Goal: Task Accomplishment & Management: Use online tool/utility

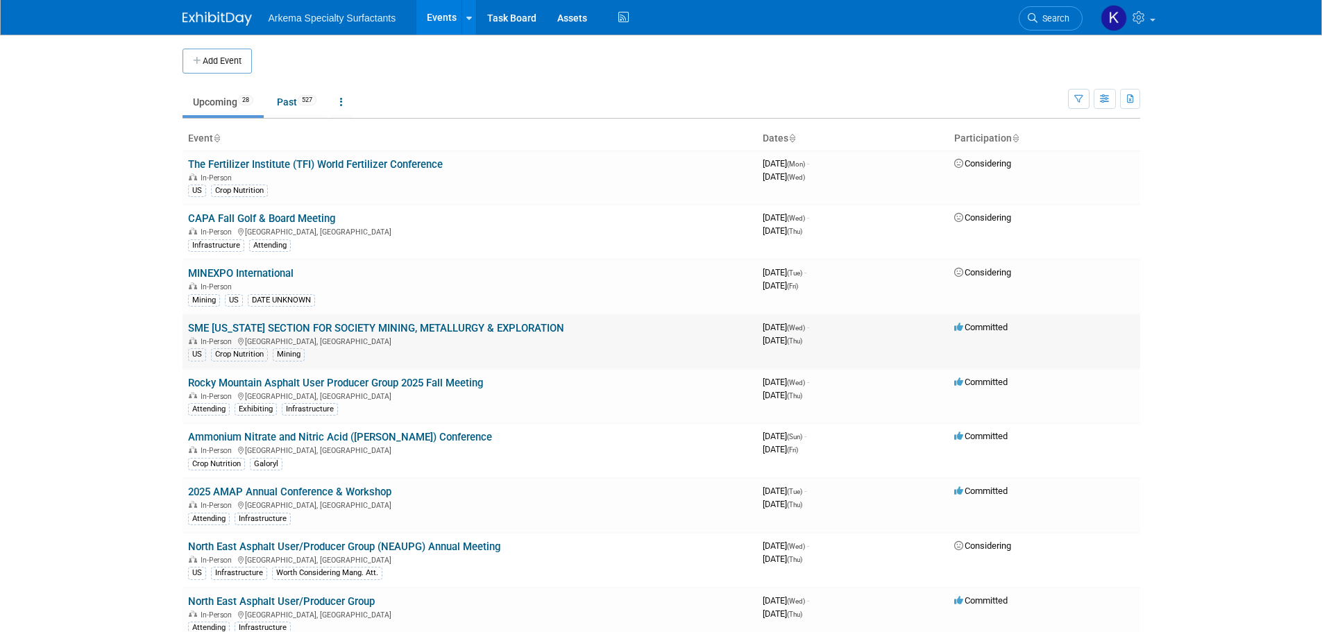
click at [405, 327] on link "SME [US_STATE] SECTION FOR SOCIETY MINING, METALLURGY & EXPLORATION" at bounding box center [376, 328] width 376 height 12
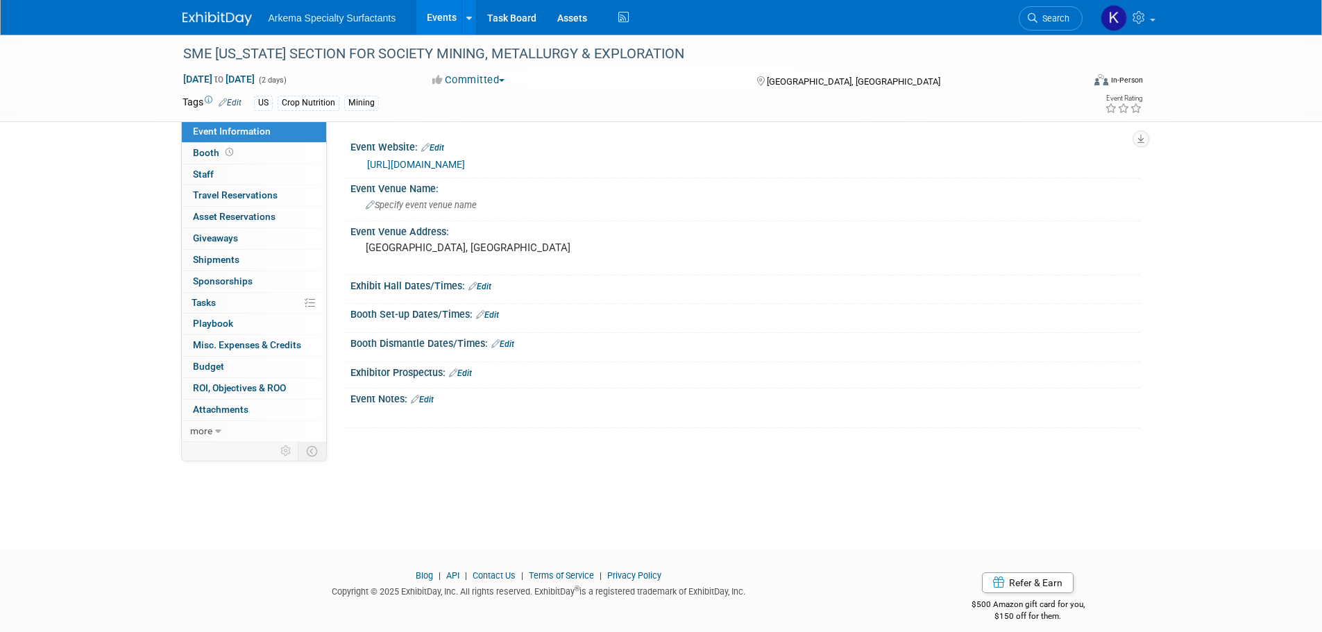
click at [434, 162] on link "https://www.flsme.org/annualconference" at bounding box center [416, 164] width 98 height 11
click at [434, 205] on span "Specify event venue name" at bounding box center [421, 205] width 111 height 10
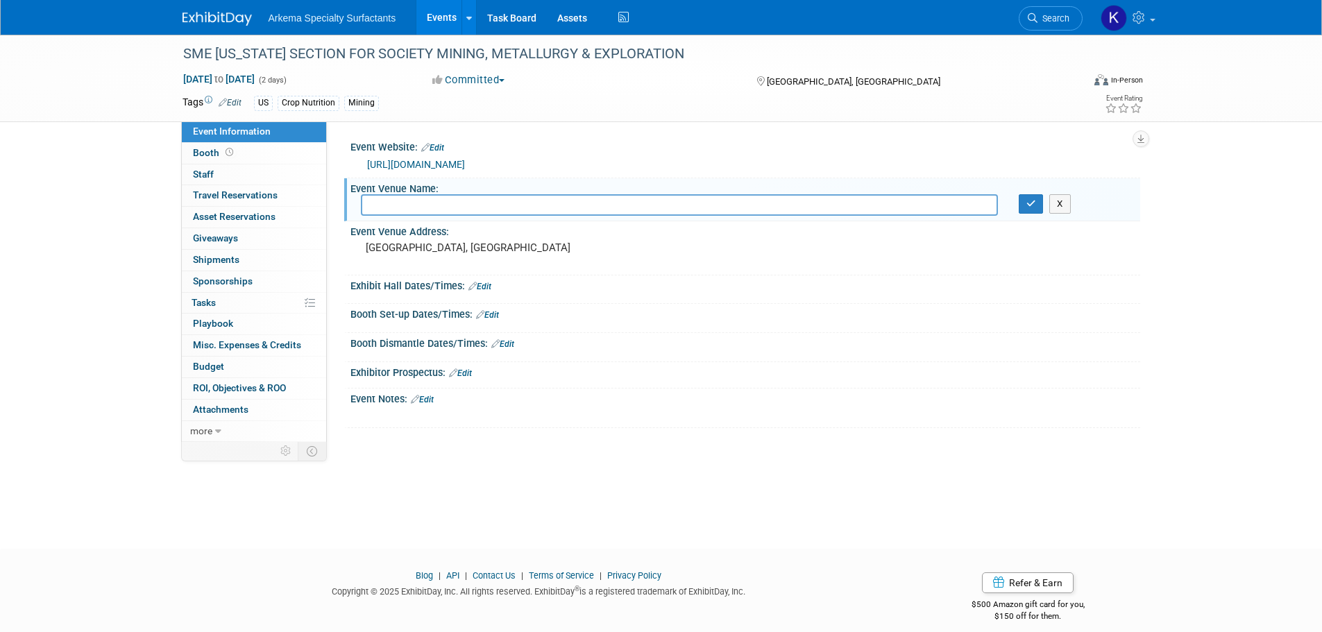
type input "2206 E Cherry St, Plant City, FL 33563, USA"
drag, startPoint x: 639, startPoint y: 207, endPoint x: 56, endPoint y: 237, distance: 583.8
click at [56, 237] on div "SME FLORIDA SECTION FOR SOCIETY MINING, METALLURGY & EXPLORATION Oct 8, 2025 to…" at bounding box center [661, 279] width 1322 height 489
click at [455, 244] on pre "[GEOGRAPHIC_DATA], [GEOGRAPHIC_DATA]" at bounding box center [515, 248] width 298 height 12
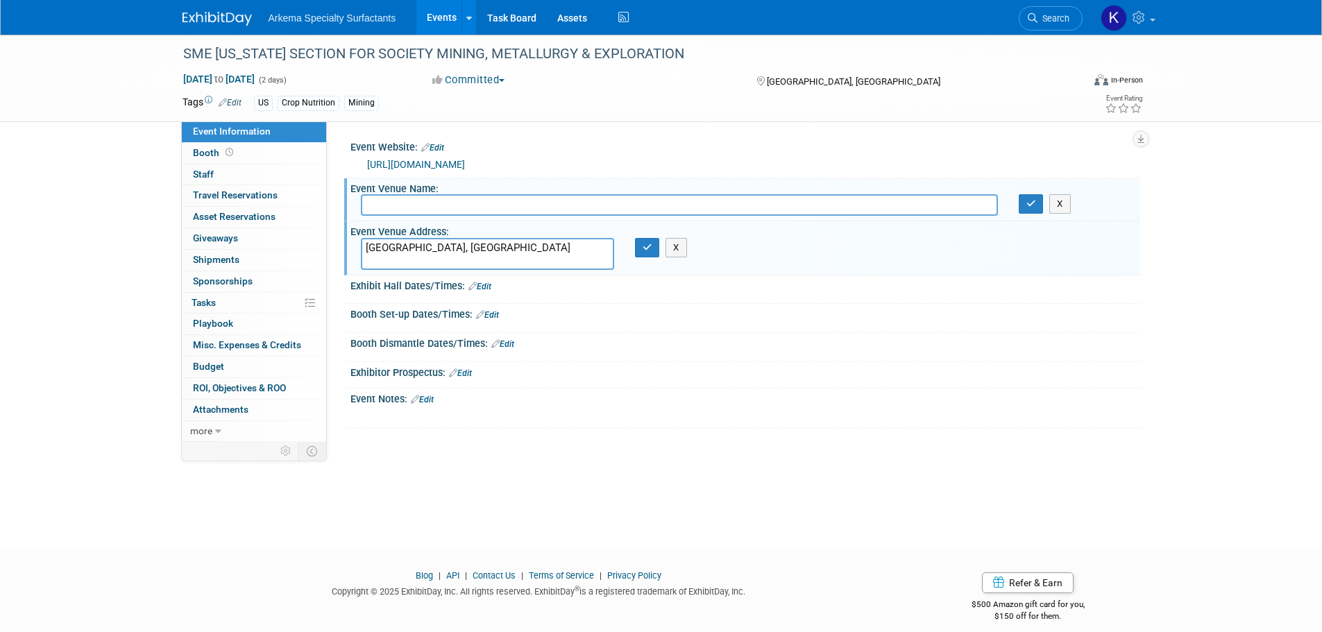
click at [450, 246] on textarea "[GEOGRAPHIC_DATA], [GEOGRAPHIC_DATA]" at bounding box center [487, 254] width 253 height 32
type textarea "2206 E Cherry St, Plant City, FL 33563, USA"
click at [650, 246] on icon "button" at bounding box center [648, 247] width 10 height 9
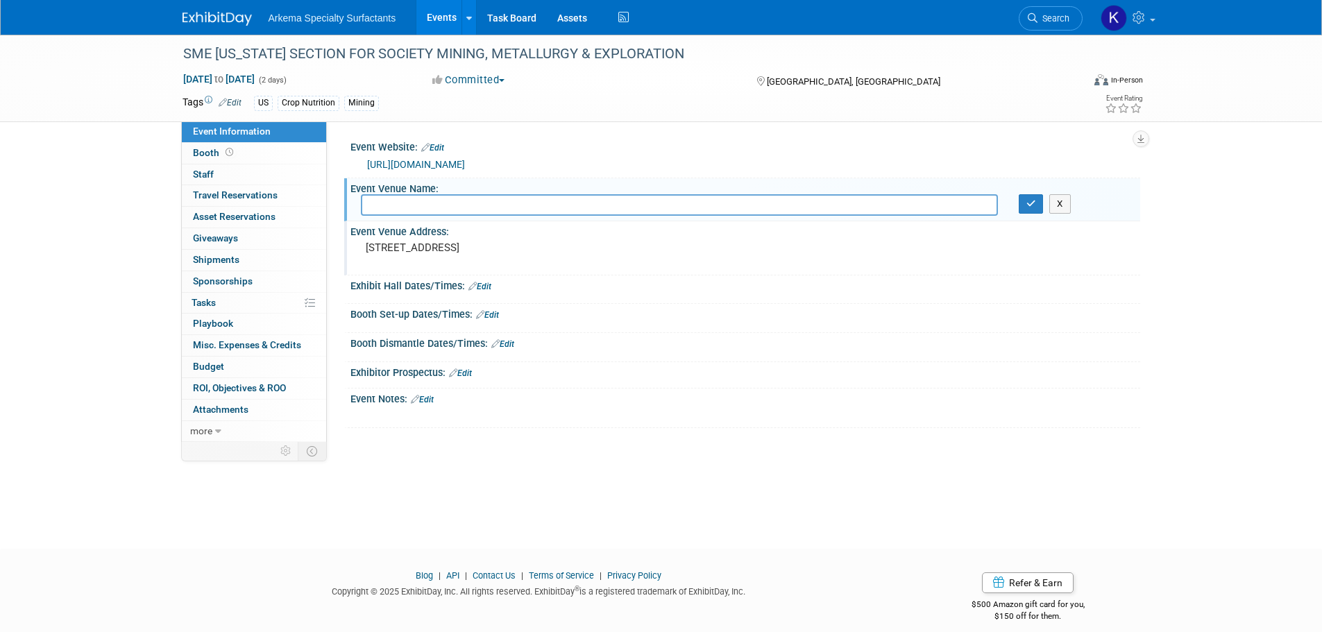
click at [496, 204] on input "text" at bounding box center [679, 205] width 637 height 22
paste input "JOHN R. TRINKLE CENTER"
type input "JOHN R. TRINKLE CENTER"
click at [1039, 204] on button "button" at bounding box center [1031, 203] width 25 height 19
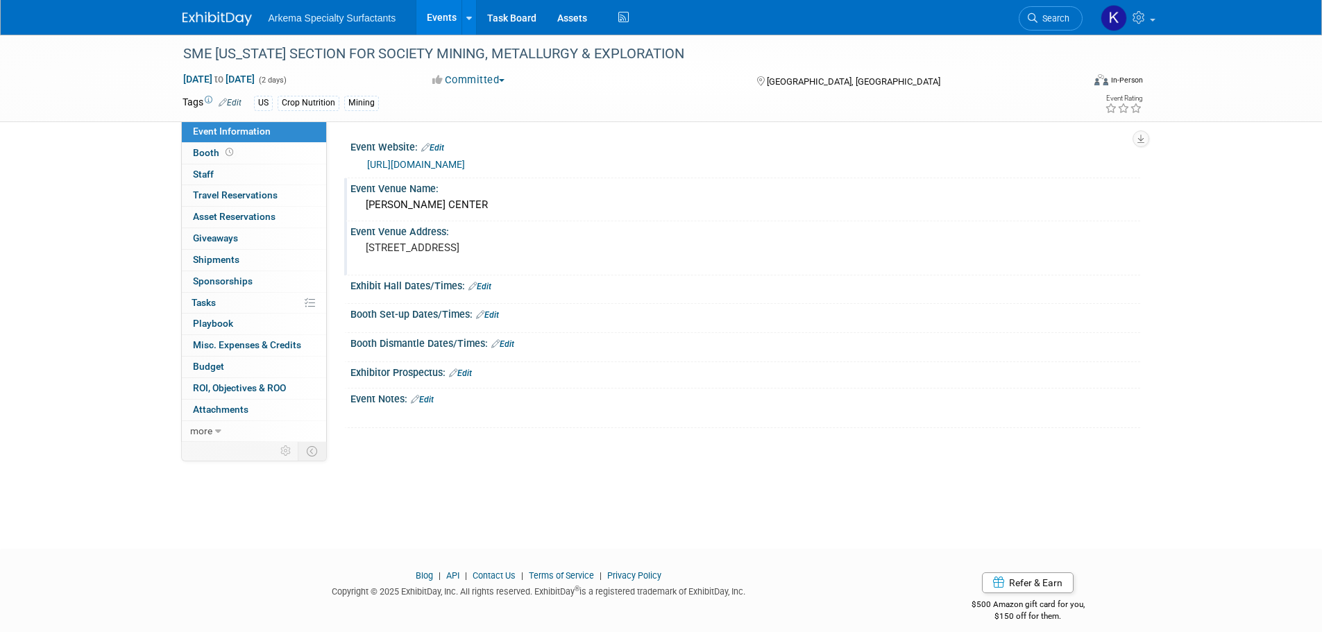
click at [209, 21] on img at bounding box center [217, 19] width 69 height 14
